Goal: Check status

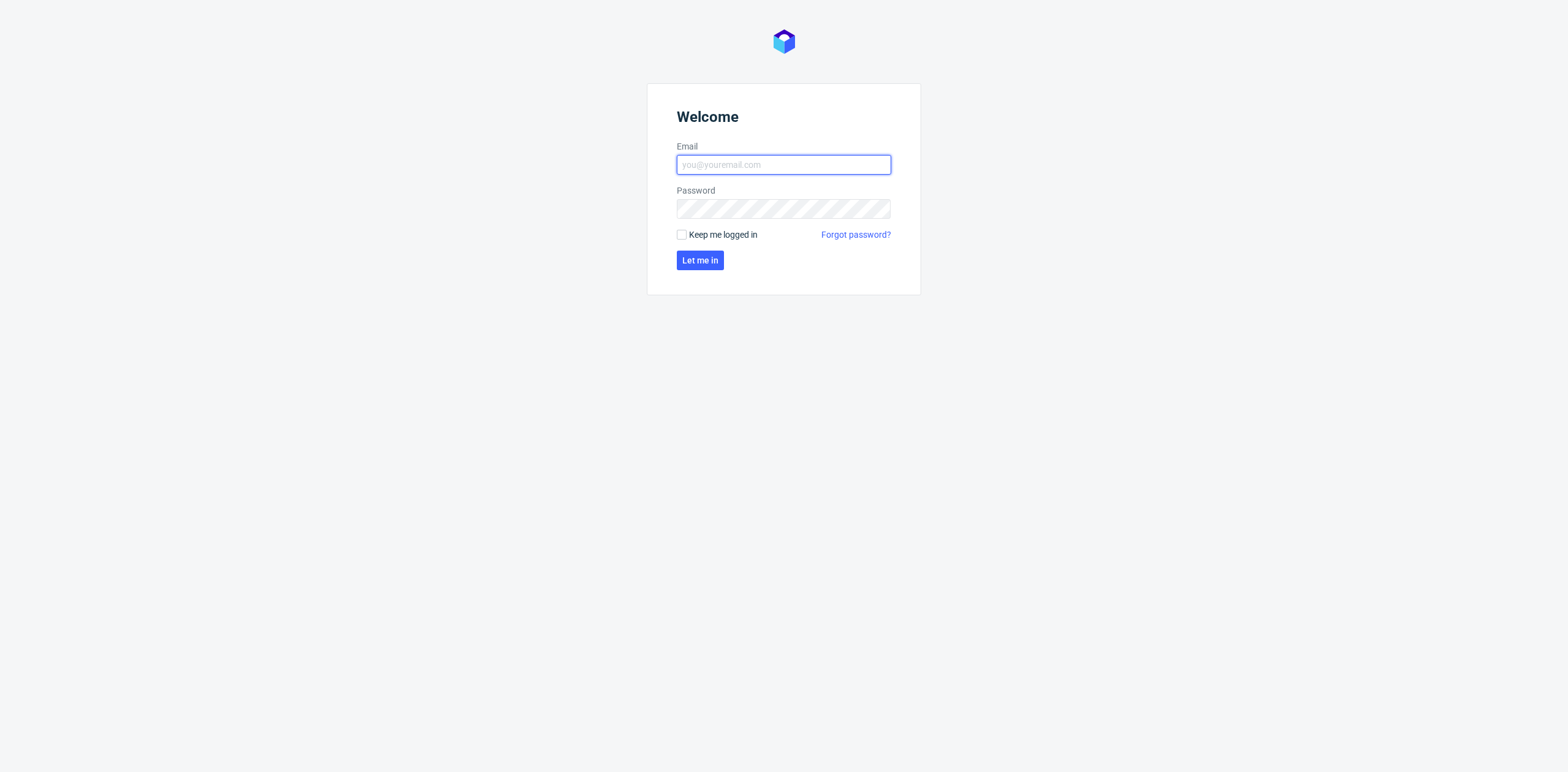
click at [738, 159] on input "Email" at bounding box center [784, 164] width 214 height 19
type input "[EMAIL_ADDRESS][DOMAIN_NAME]"
click button "Let me in" at bounding box center [701, 260] width 47 height 19
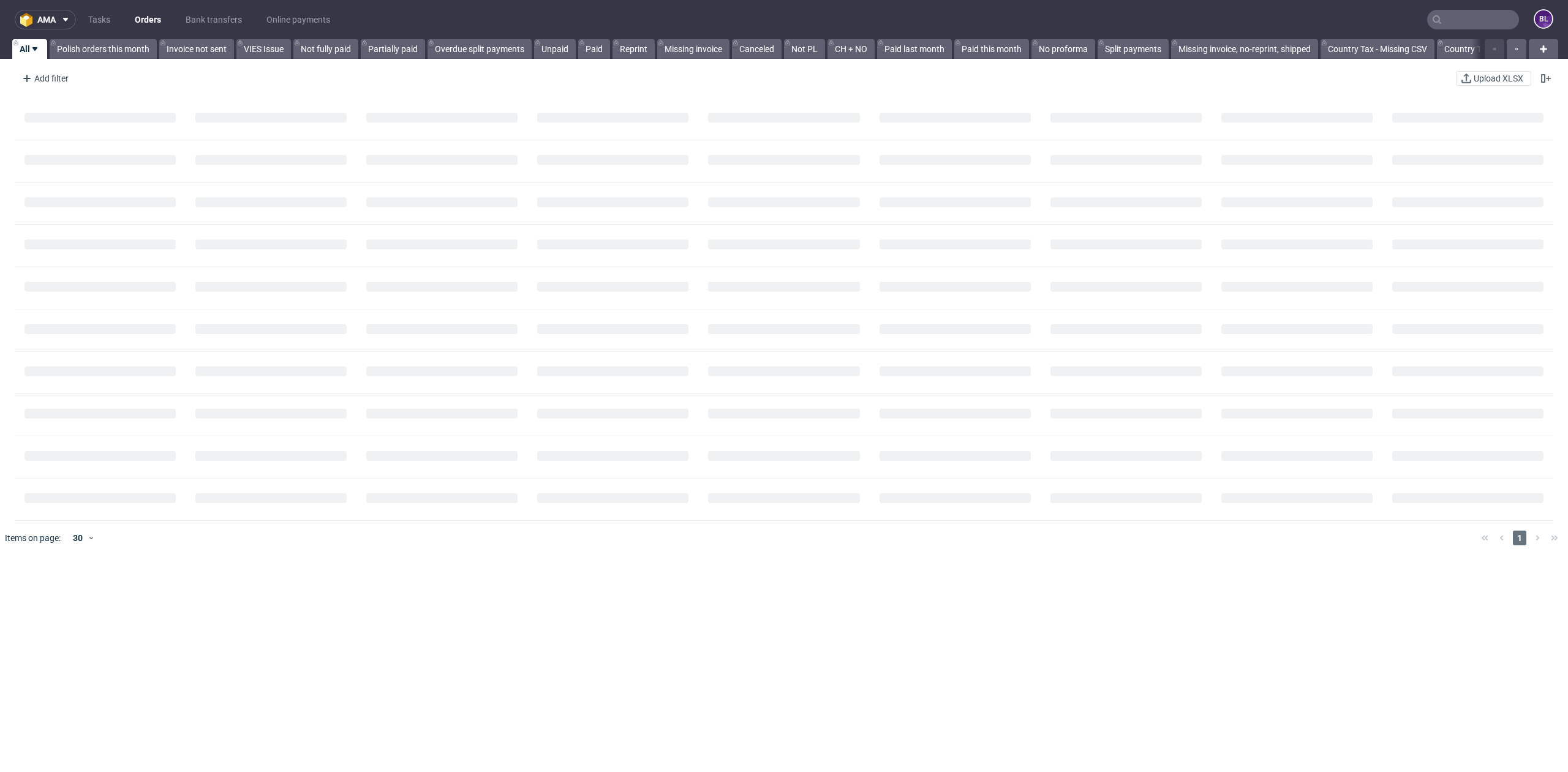
click at [1452, 13] on input "text" at bounding box center [1472, 19] width 91 height 19
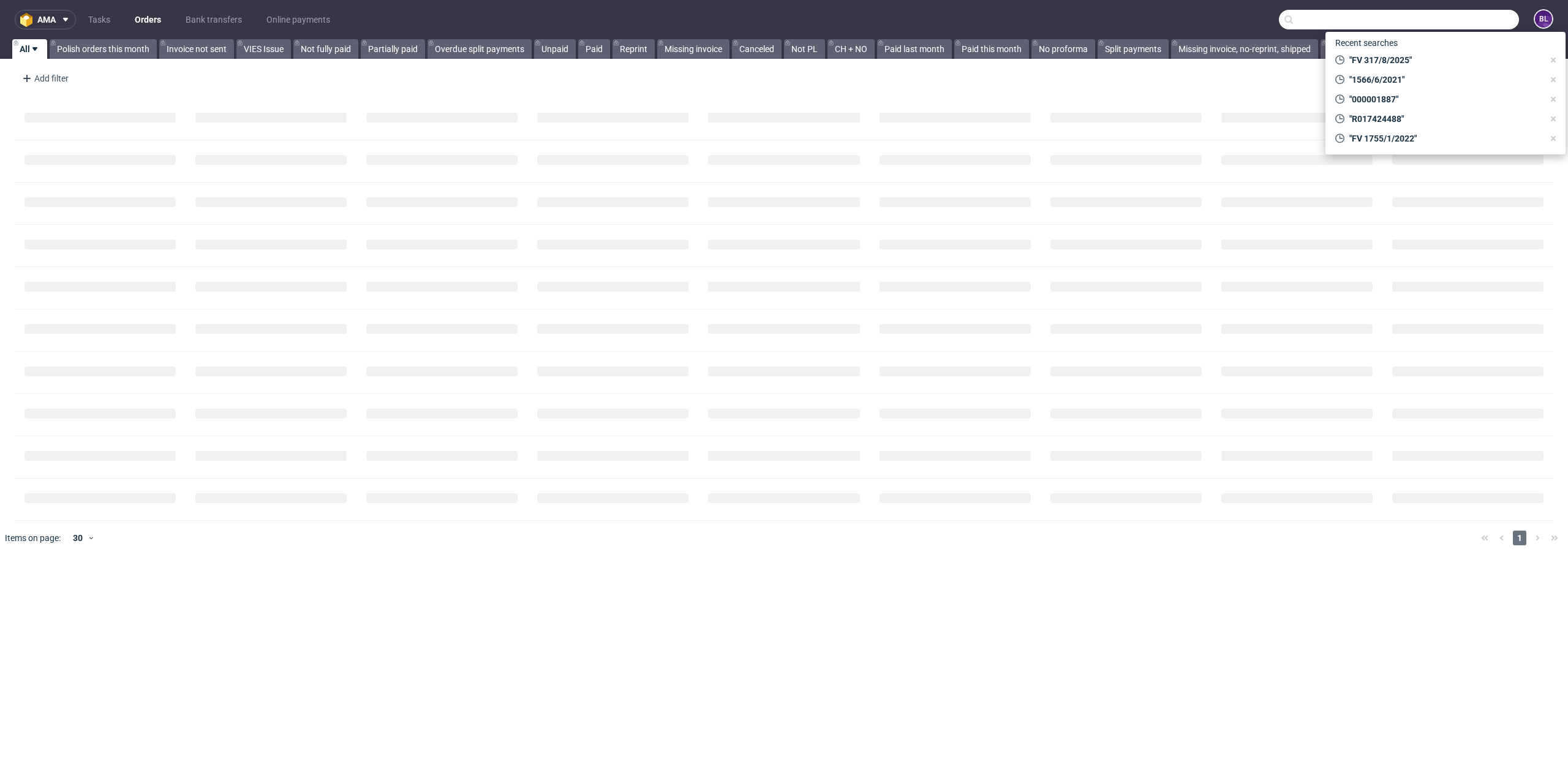
paste input "R929636017"
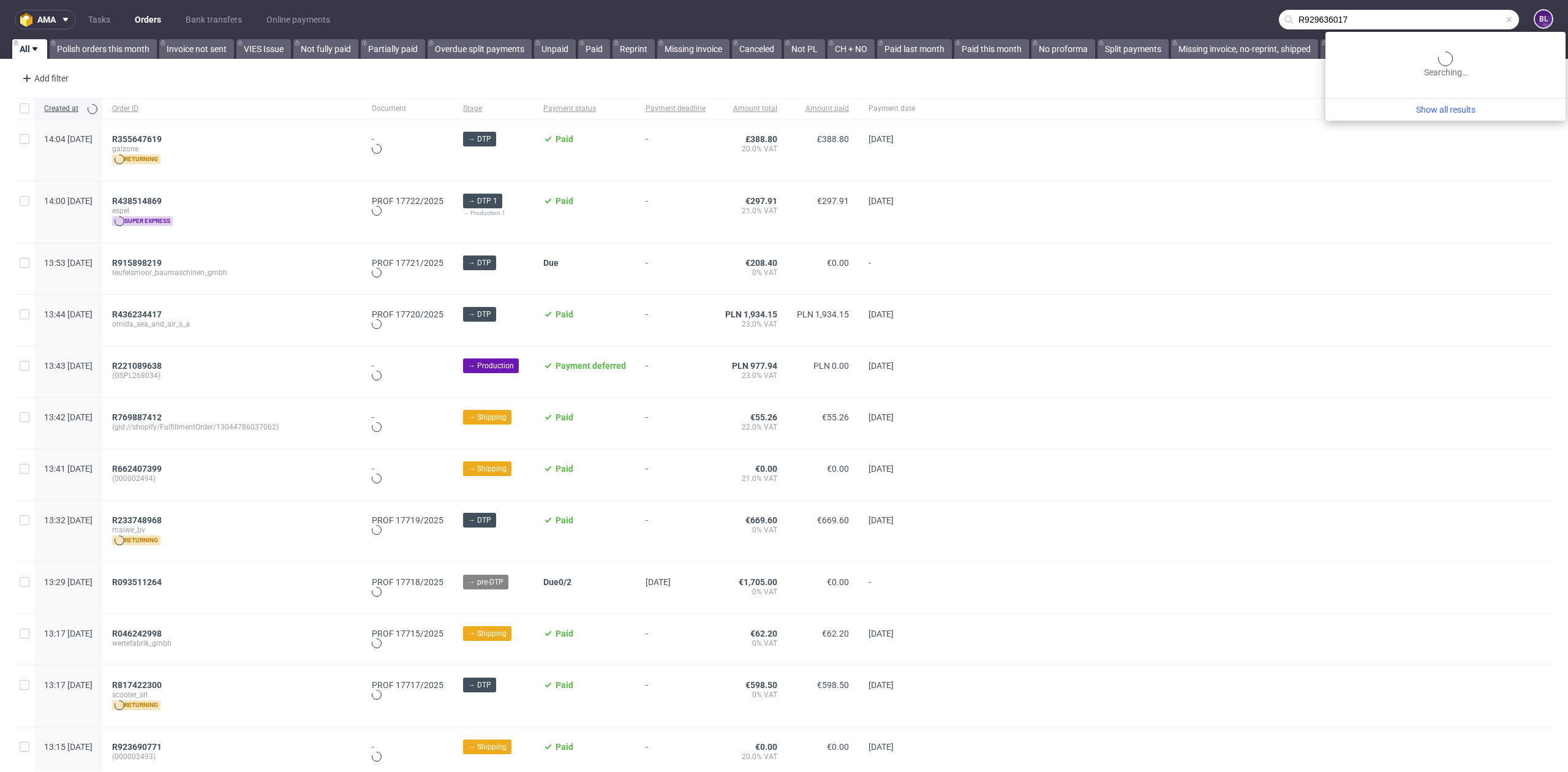
type input "R929636017"
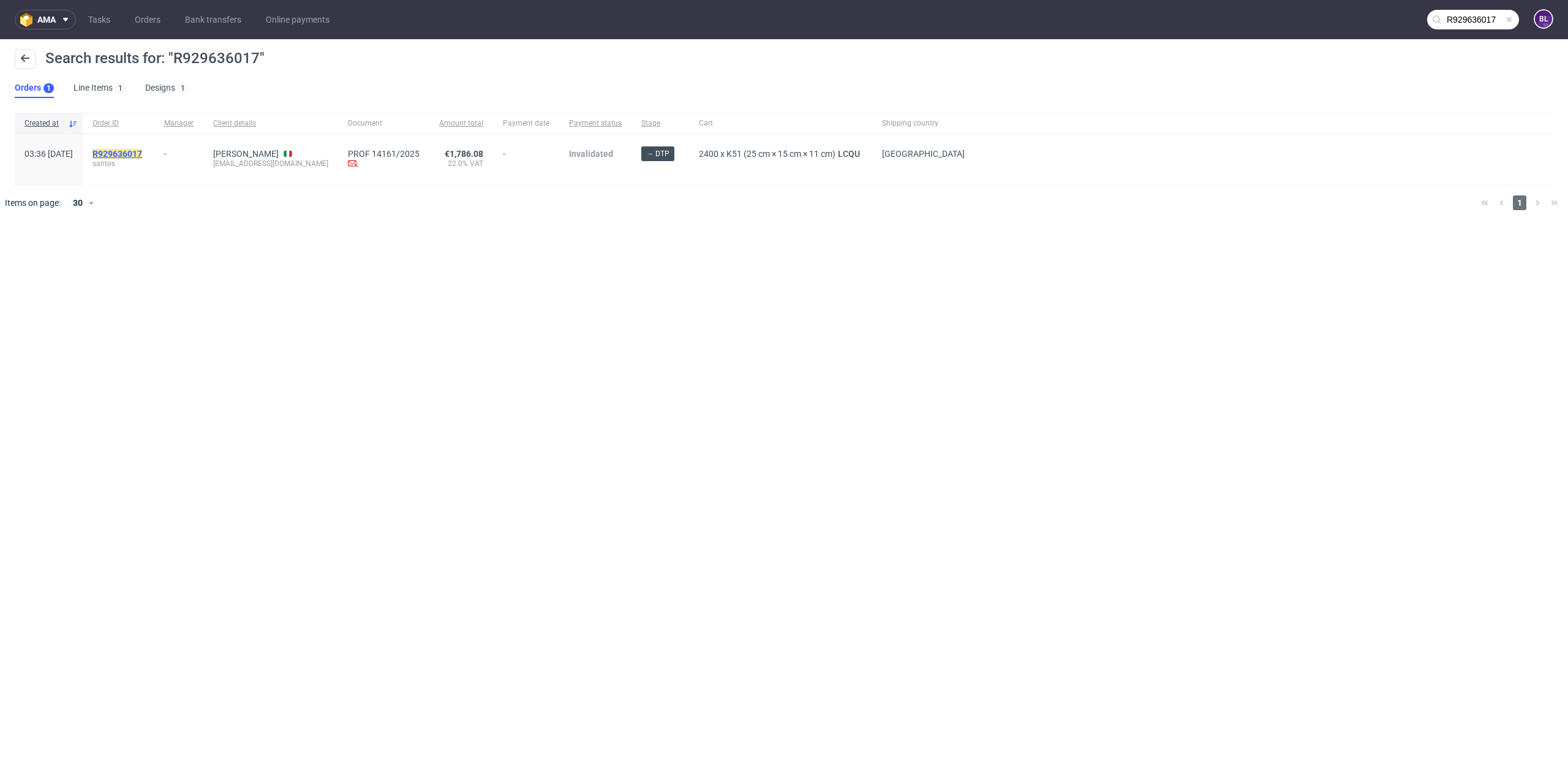
click at [142, 155] on mark "R929636017" at bounding box center [117, 154] width 49 height 10
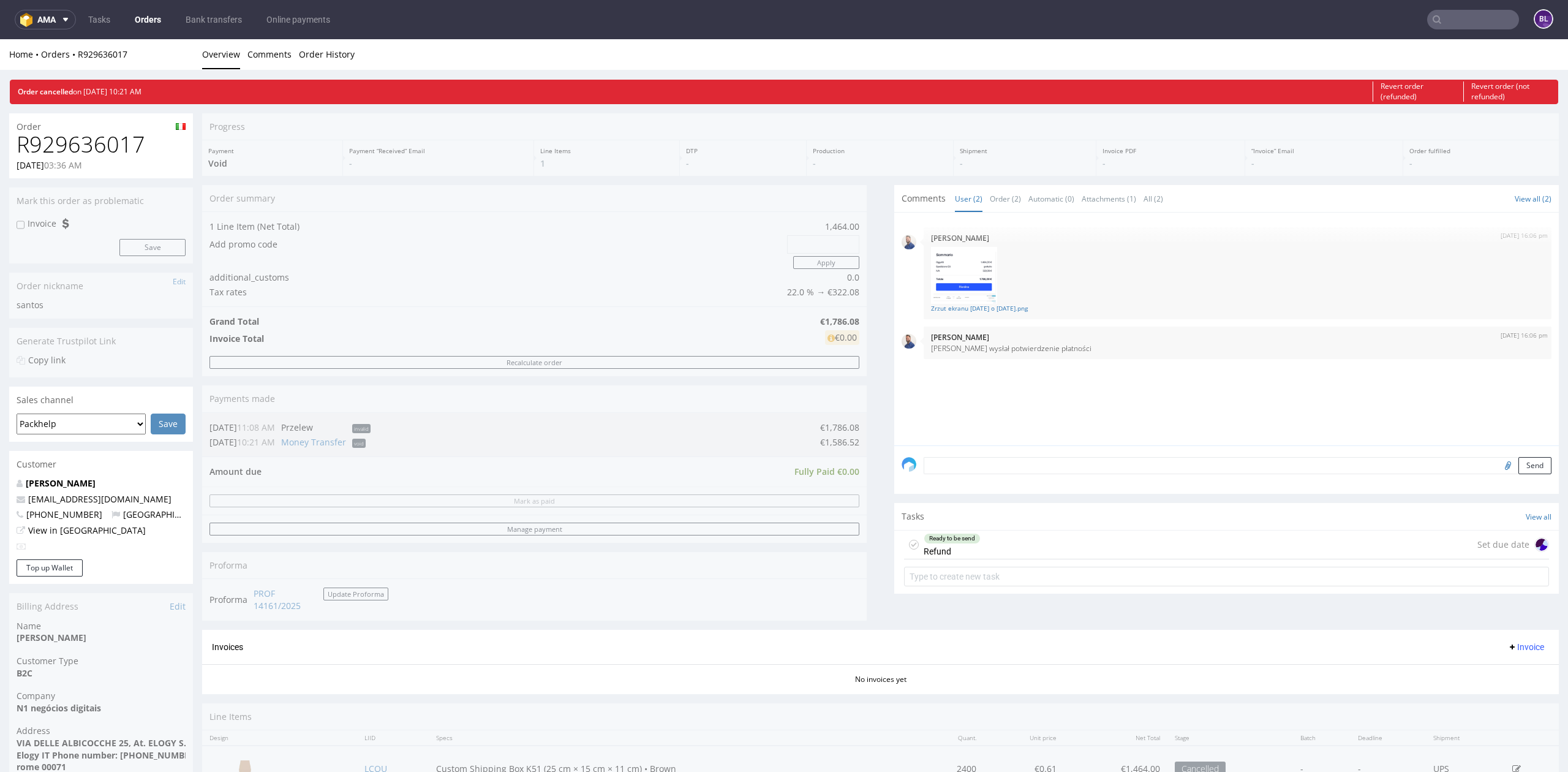
drag, startPoint x: 16, startPoint y: 94, endPoint x: 173, endPoint y: 90, distance: 157.1
click at [173, 90] on div "Order cancelled on [DATE] 10:21 AM" at bounding box center [687, 92] width 1355 height 23
click at [171, 91] on div "Order cancelled on [DATE] 10:21 AM" at bounding box center [687, 92] width 1355 height 23
drag, startPoint x: 18, startPoint y: 149, endPoint x: 150, endPoint y: 148, distance: 132.0
click at [149, 148] on h1 "R929636017" at bounding box center [101, 144] width 169 height 24
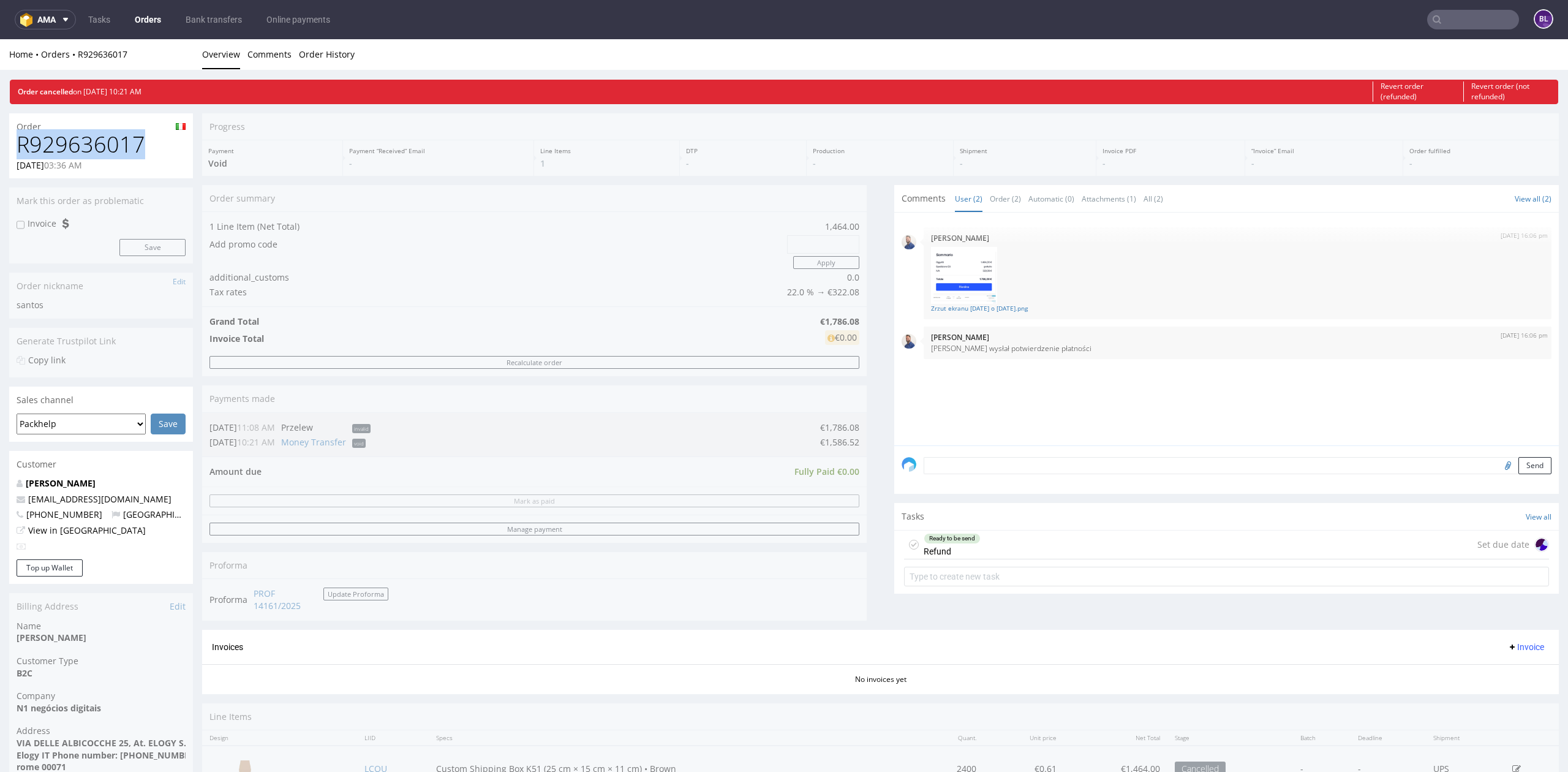
copy h1 "R929636017"
